Goal: Navigation & Orientation: Find specific page/section

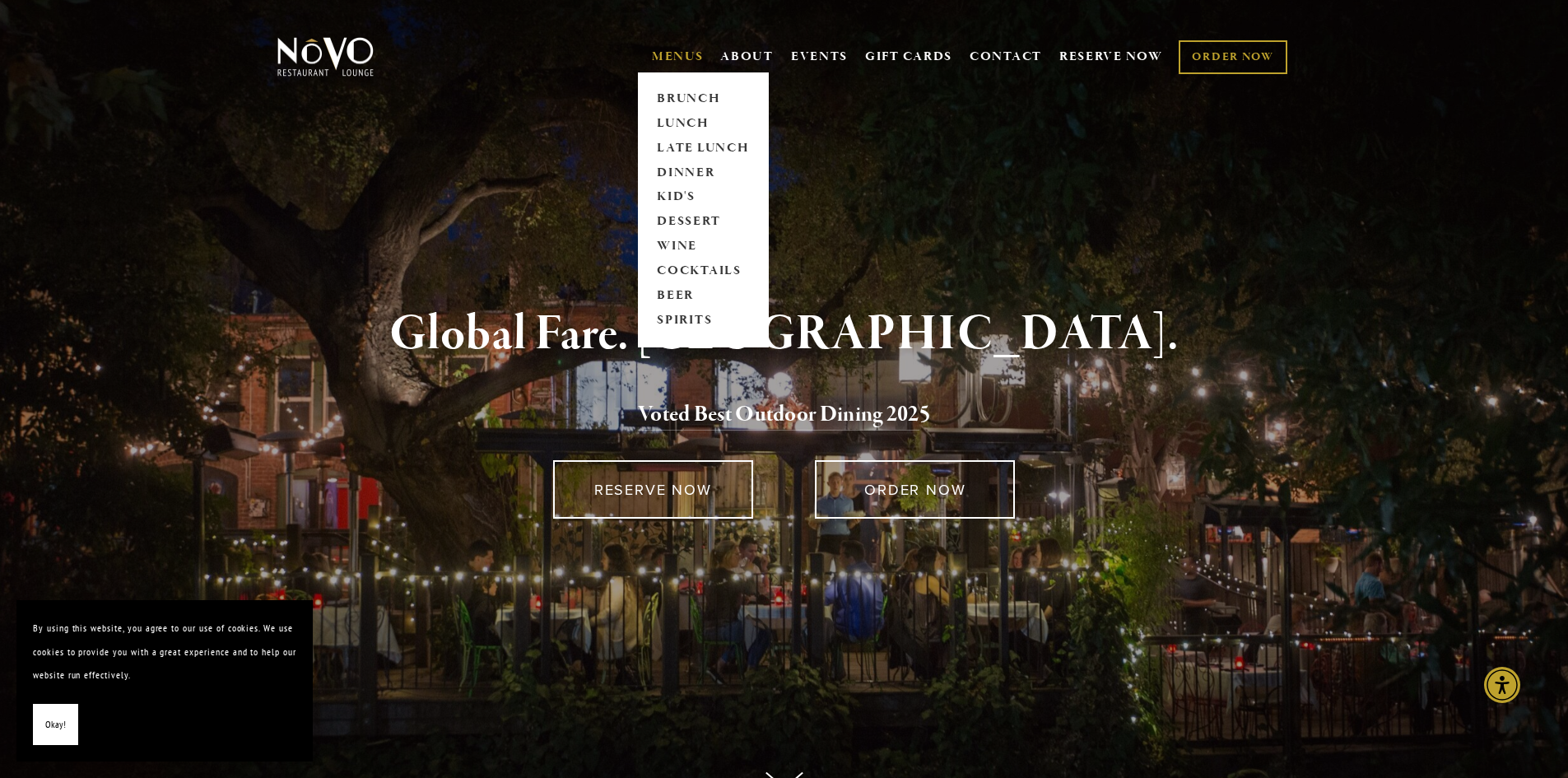
click at [681, 55] on link "MENUS" at bounding box center [678, 56] width 52 height 16
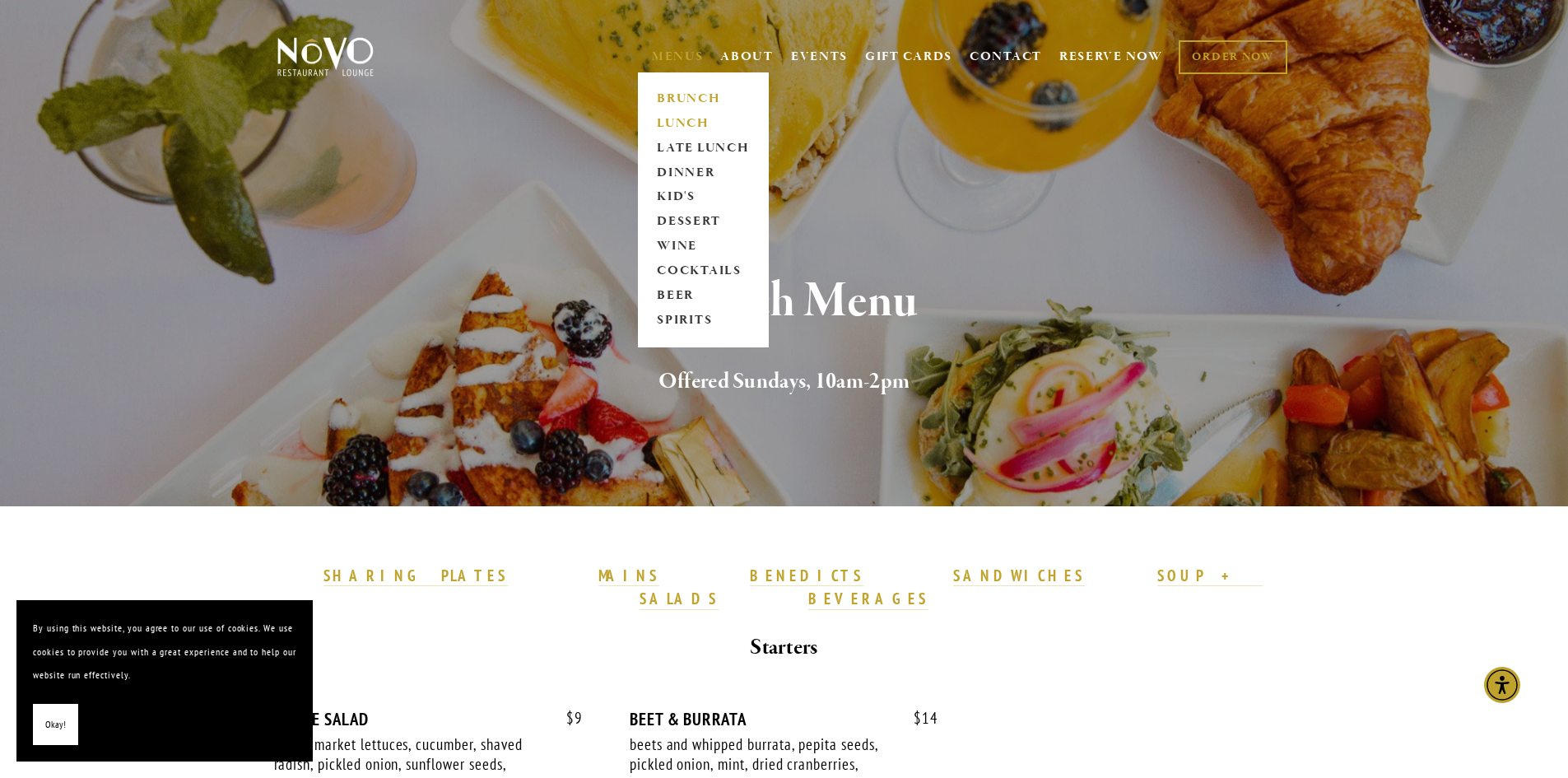
click at [682, 112] on link "LUNCH" at bounding box center [703, 123] width 103 height 25
